Goal: Navigation & Orientation: Find specific page/section

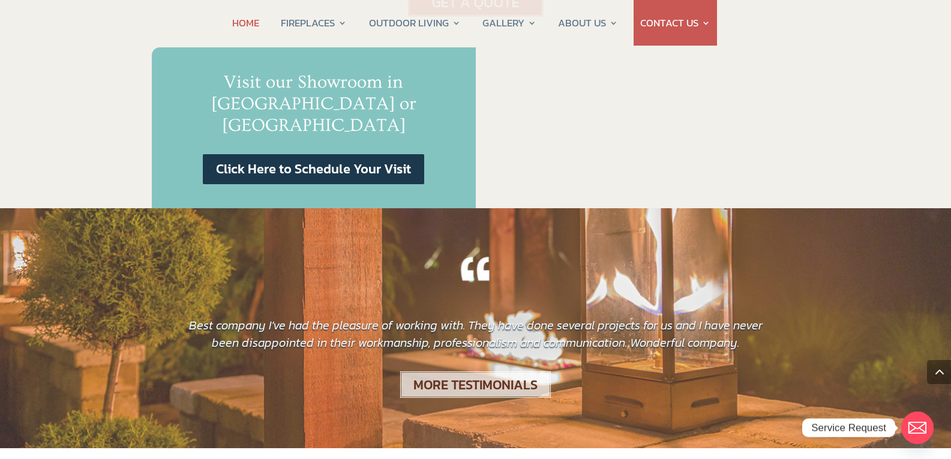
scroll to position [754, 0]
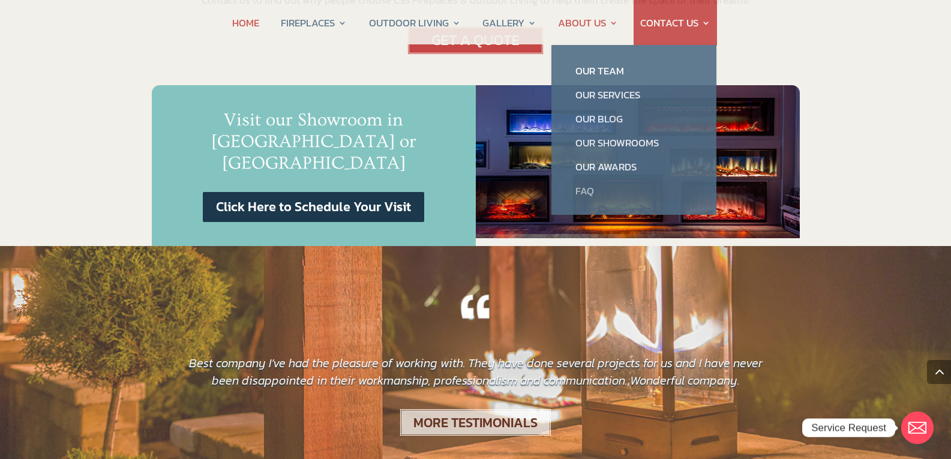
click at [580, 189] on link "FAQ" at bounding box center [633, 191] width 141 height 24
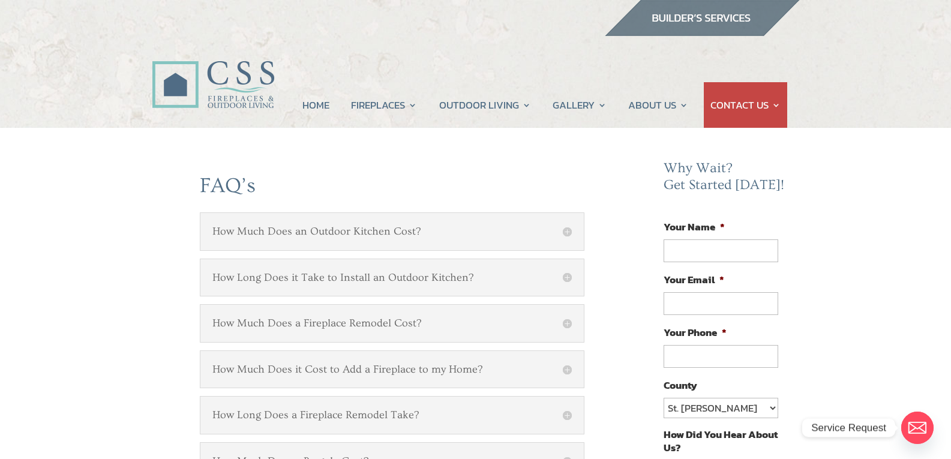
click at [694, 15] on img at bounding box center [702, 18] width 196 height 36
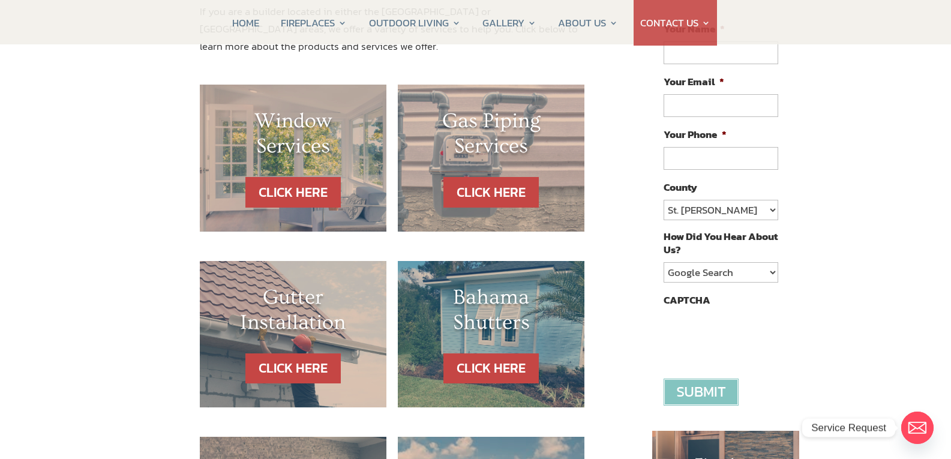
scroll to position [180, 0]
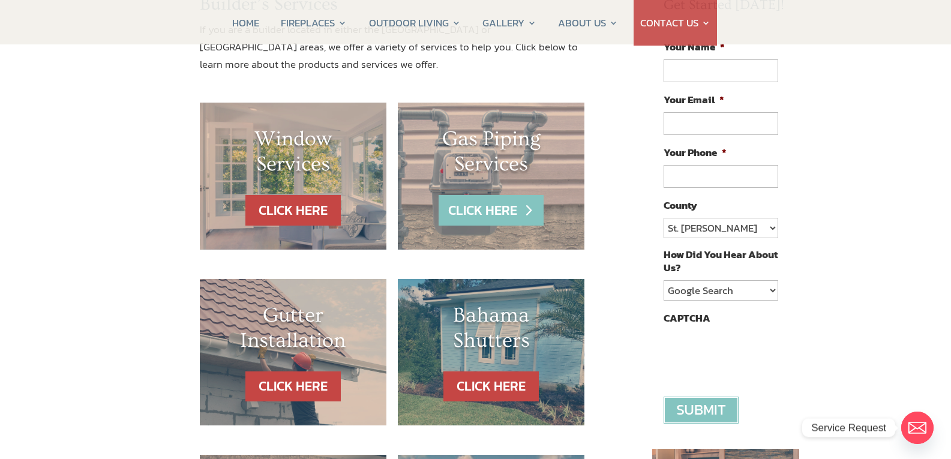
click at [499, 213] on link "CLICK HERE" at bounding box center [490, 210] width 104 height 31
